Goal: Navigation & Orientation: Understand site structure

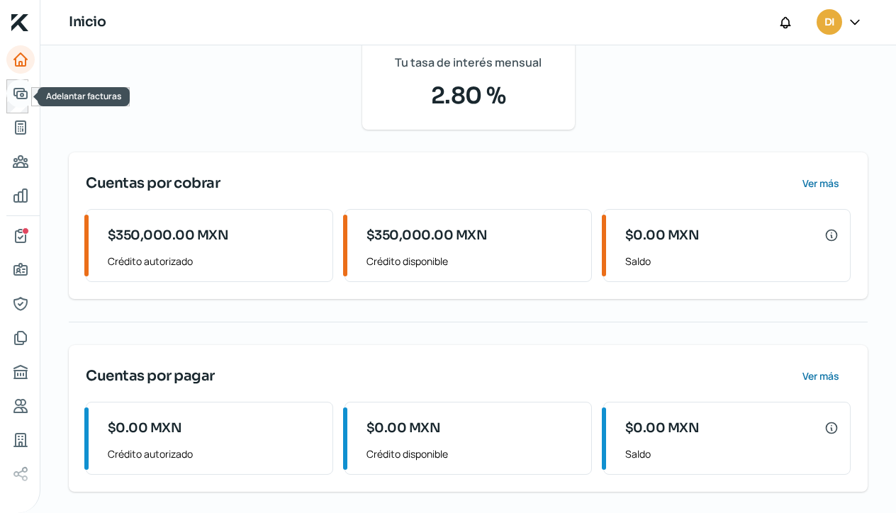
click at [22, 93] on icon "Adelantar facturas" at bounding box center [20, 93] width 17 height 17
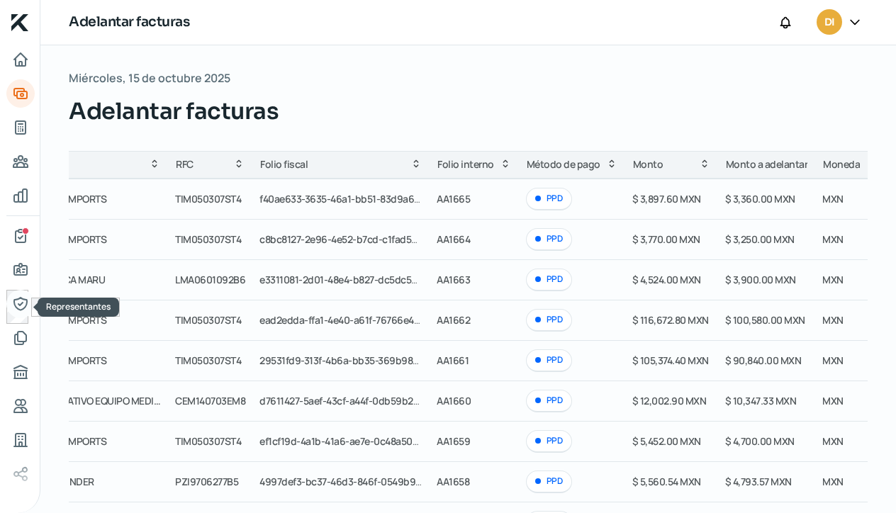
click at [22, 303] on icon "Representantes" at bounding box center [19, 304] width 13 height 13
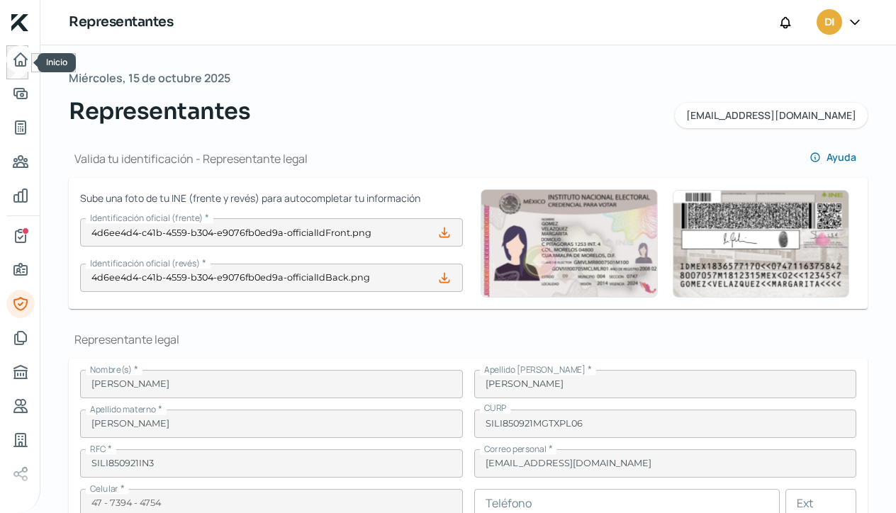
click at [19, 63] on icon "Inicio" at bounding box center [20, 59] width 13 height 13
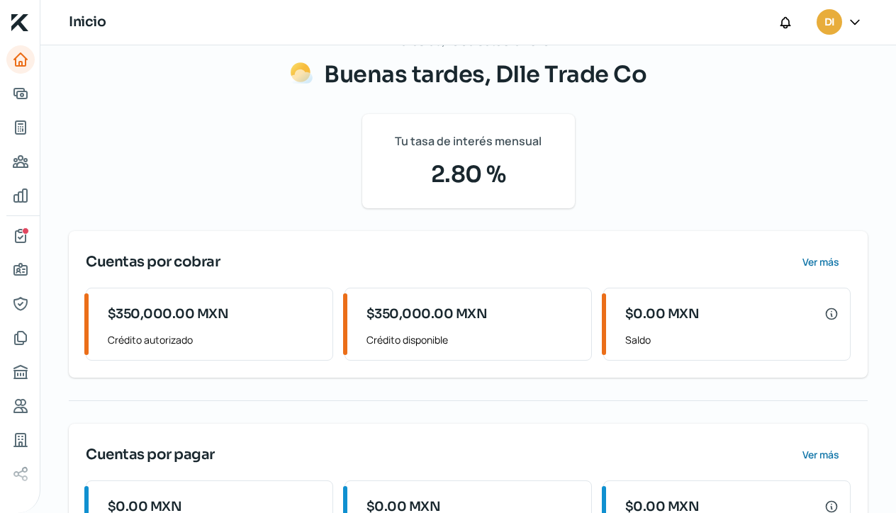
scroll to position [113, 0]
click at [813, 258] on span "Ver más" at bounding box center [821, 263] width 37 height 10
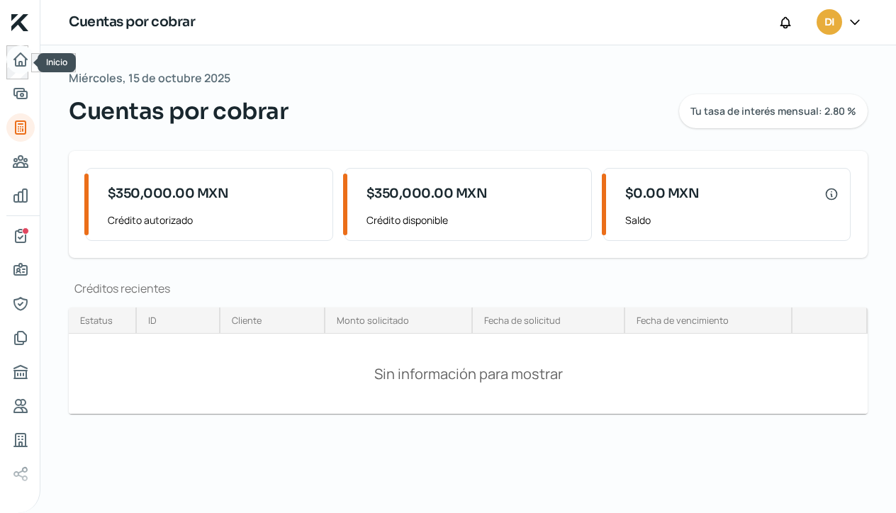
click at [18, 67] on icon "Inicio" at bounding box center [20, 59] width 17 height 17
